Goal: Unclear: Unclear

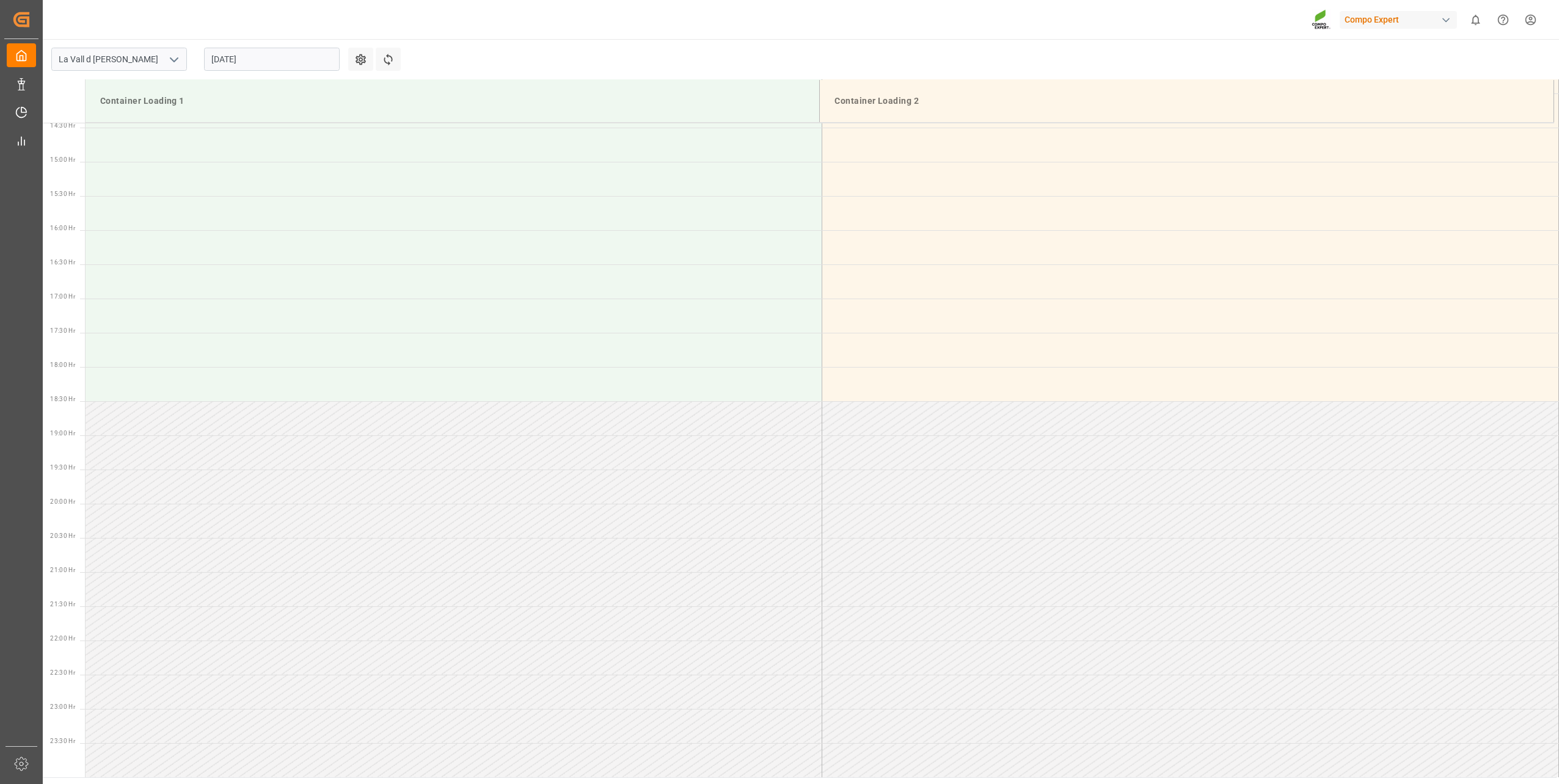
scroll to position [987, 0]
